Goal: Information Seeking & Learning: Learn about a topic

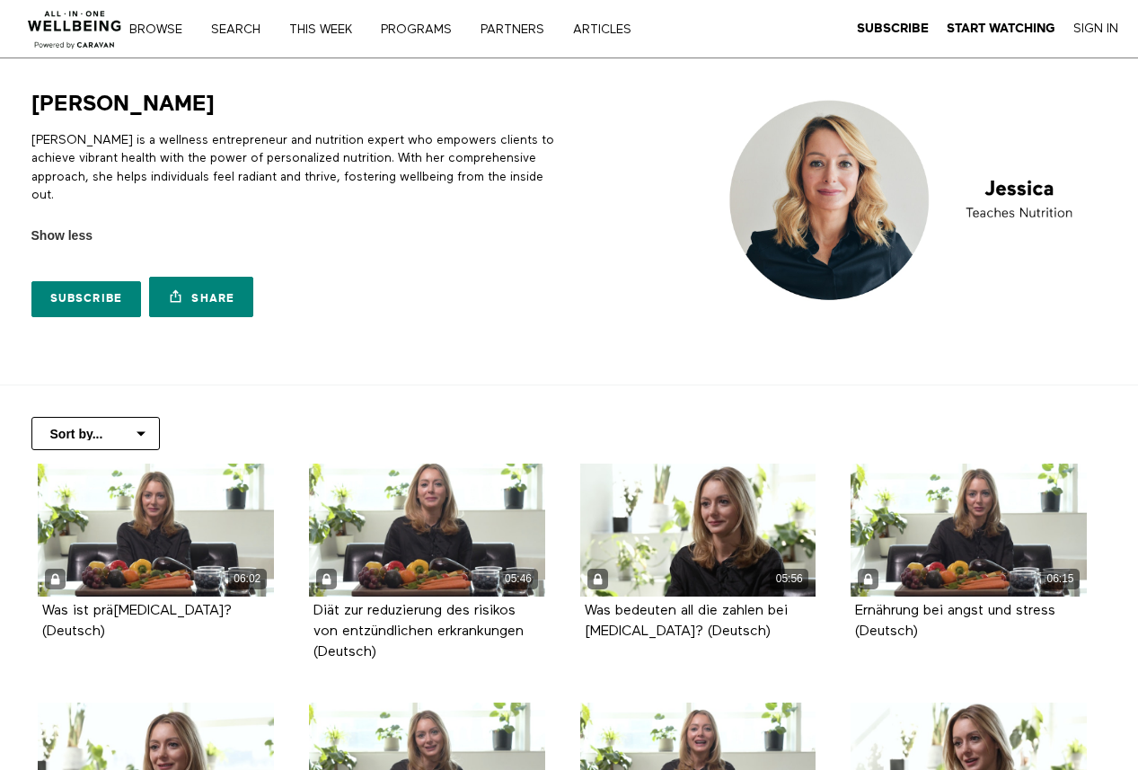
click at [705, 106] on div "[PERSON_NAME] [PERSON_NAME] is a wellness entrepreneur and nutrition expert who…" at bounding box center [568, 208] width 1111 height 236
click at [636, 165] on div "[PERSON_NAME] [PERSON_NAME] is a wellness entrepreneur and nutrition expert who…" at bounding box center [568, 208] width 1111 height 236
click at [516, 305] on div "Subscribe Share Share with your friends [URL][DOMAIN_NAME]" at bounding box center [297, 285] width 532 height 81
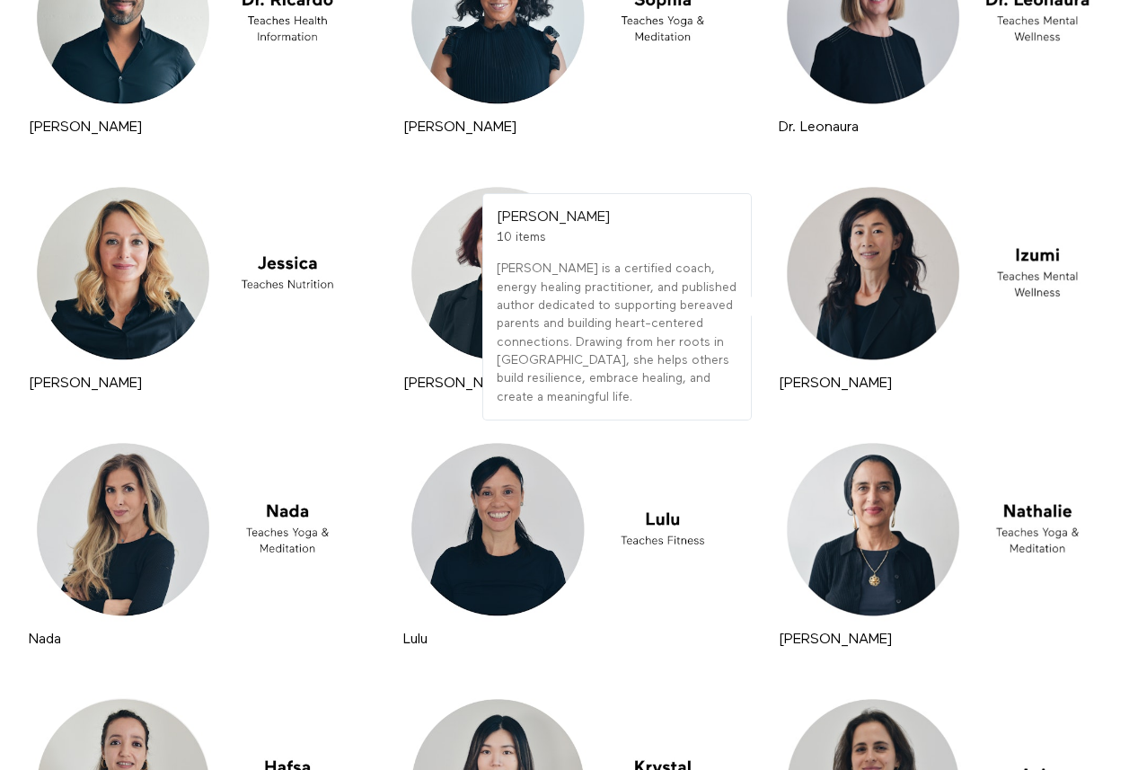
scroll to position [9448, 0]
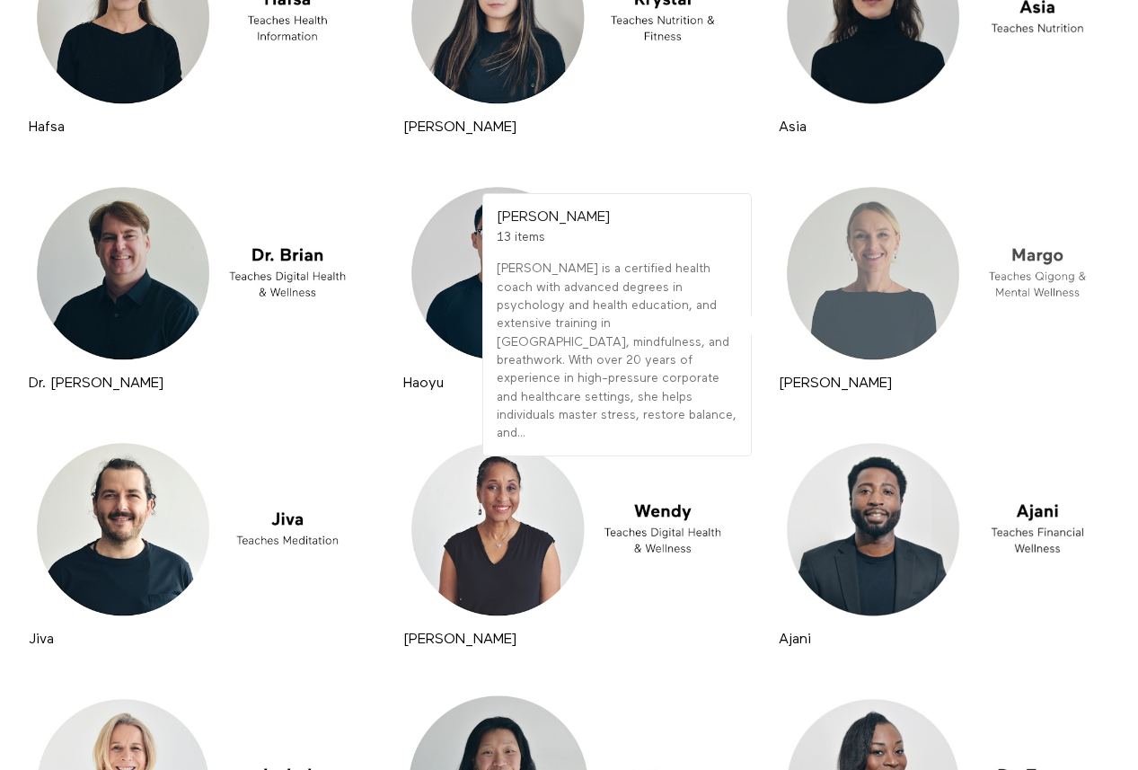
click at [878, 288] on div at bounding box center [944, 273] width 340 height 191
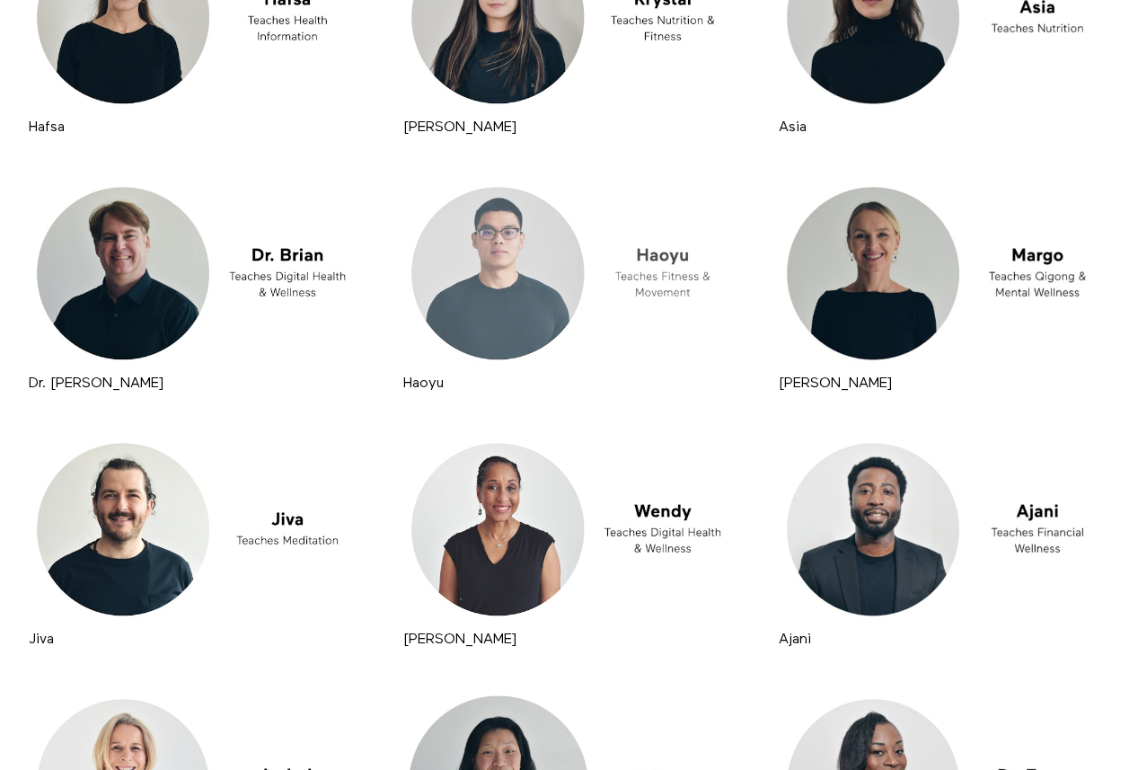
click at [506, 247] on div at bounding box center [569, 273] width 340 height 191
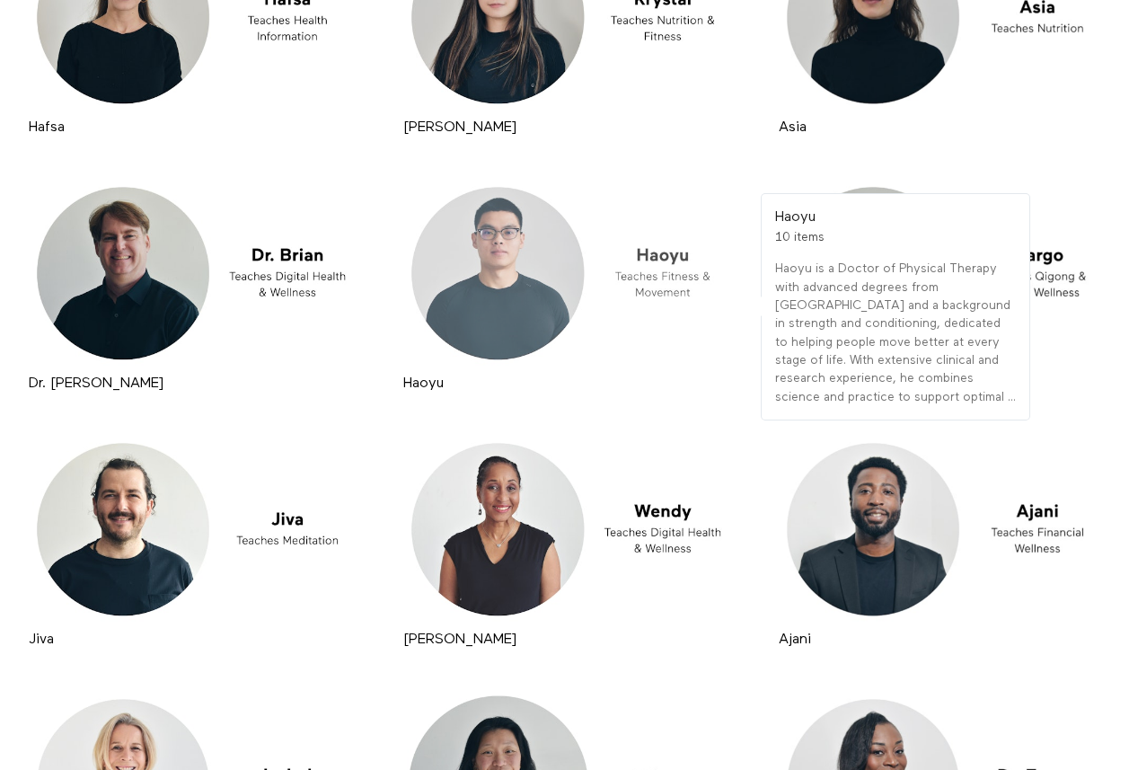
scroll to position [9960, 0]
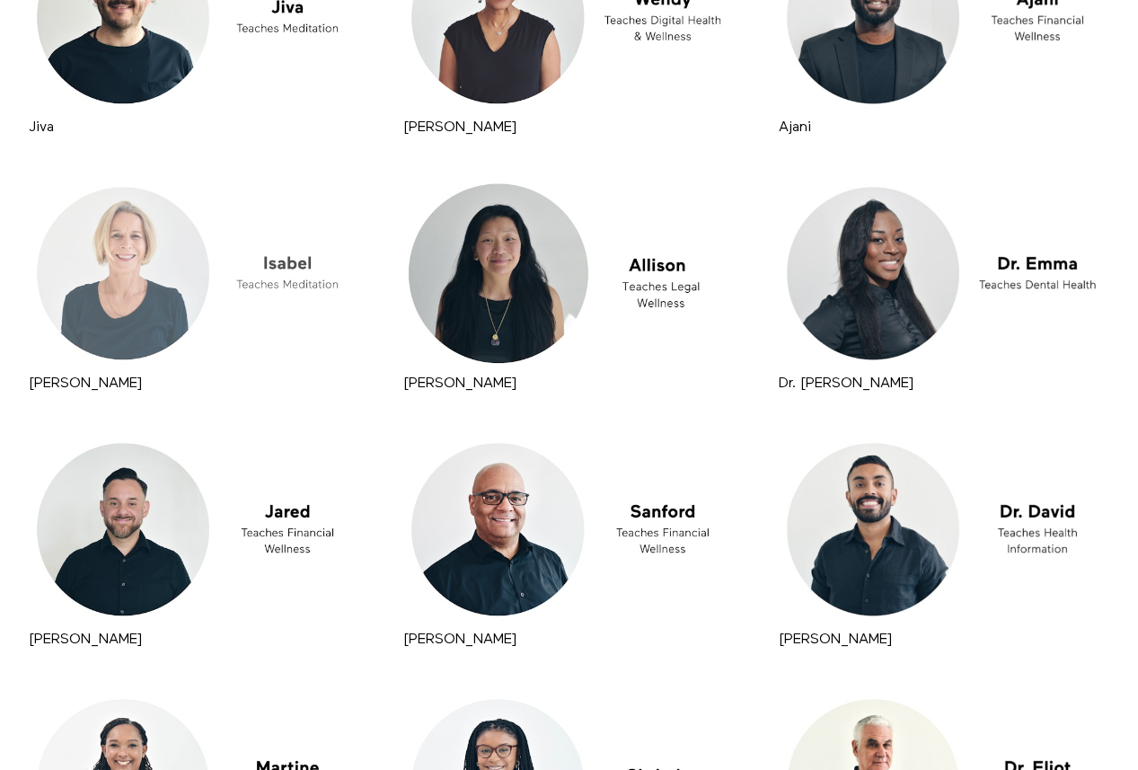
click at [127, 270] on div at bounding box center [194, 273] width 340 height 191
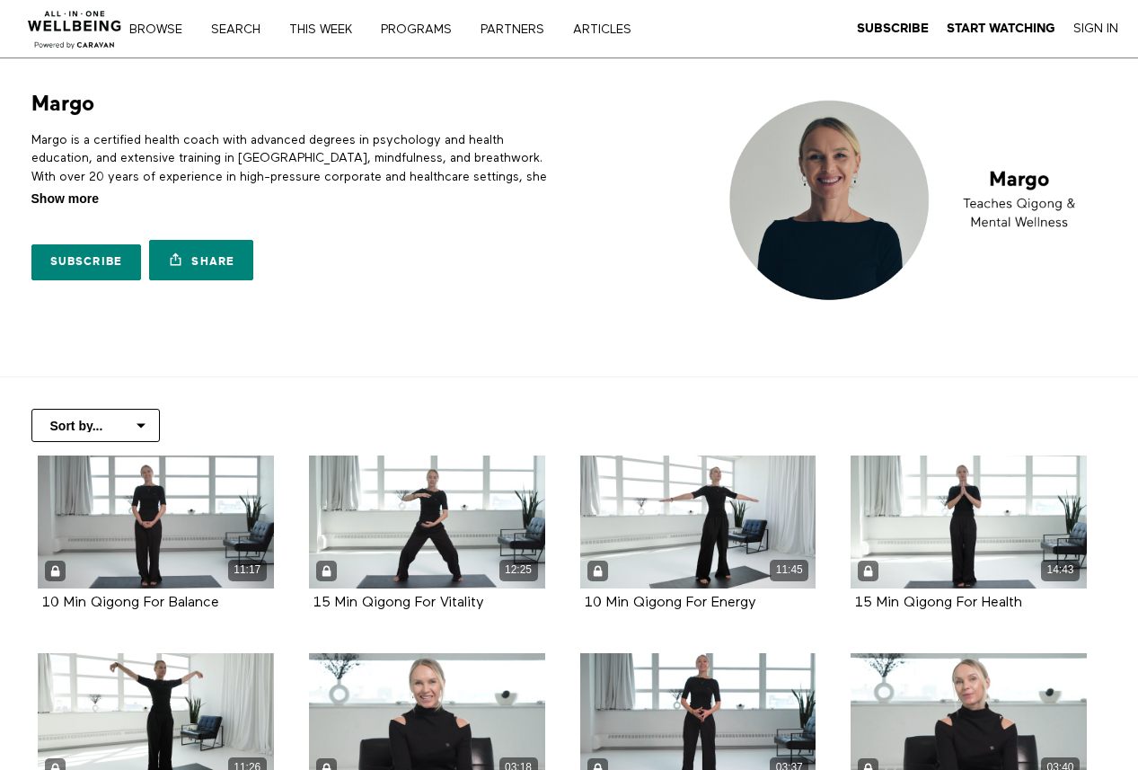
click at [75, 194] on span "Show more" at bounding box center [64, 199] width 67 height 19
click at [0, 0] on input "Show more Show less" at bounding box center [0, 0] width 0 height 0
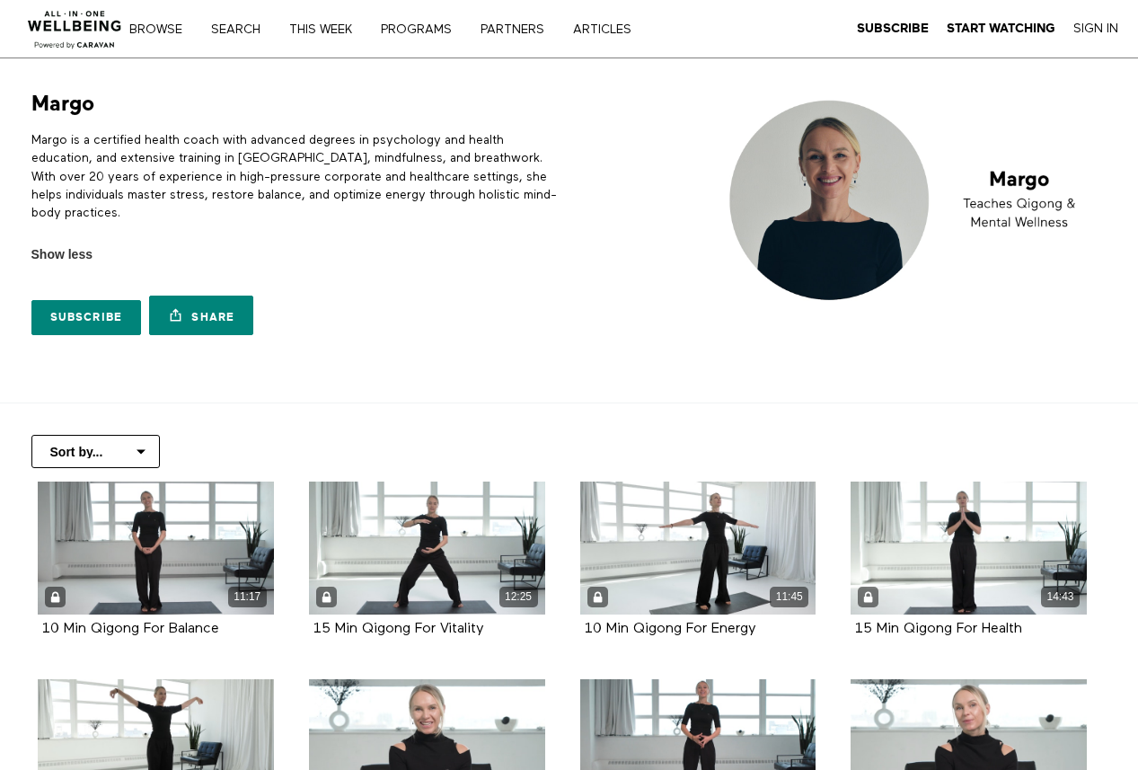
click at [497, 298] on div "Subscribe Share Share with your friends https://app.allinonewellbeing.com/margo" at bounding box center [297, 304] width 532 height 81
